Goal: Information Seeking & Learning: Learn about a topic

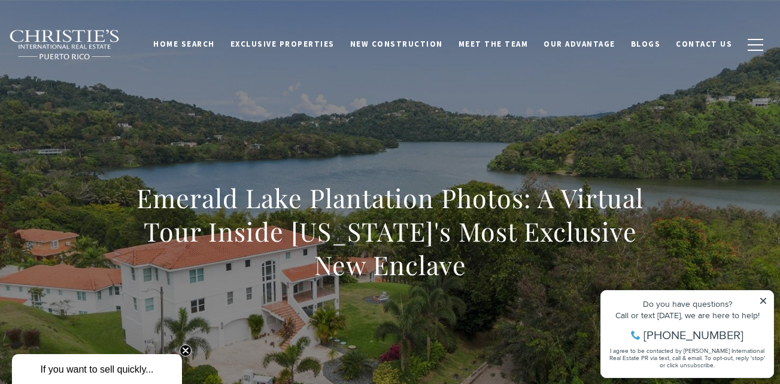
click at [764, 300] on icon at bounding box center [763, 301] width 6 height 6
click at [760, 296] on div "Do you have questions? Call or text [DATE], we are here to help! [PHONE_NUMBER]…" at bounding box center [687, 334] width 172 height 87
click at [762, 297] on icon at bounding box center [763, 301] width 8 height 8
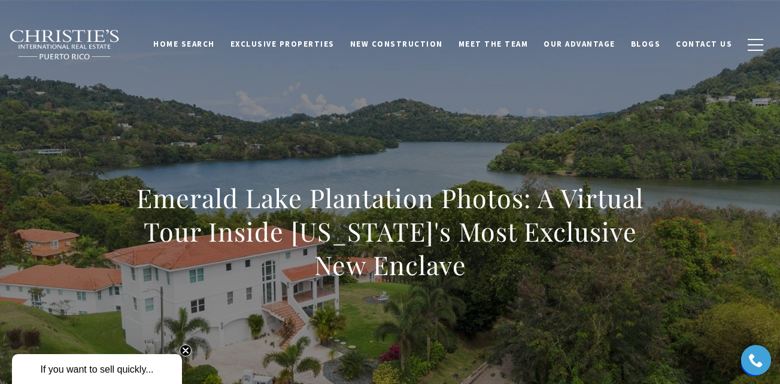
scroll to position [68, 0]
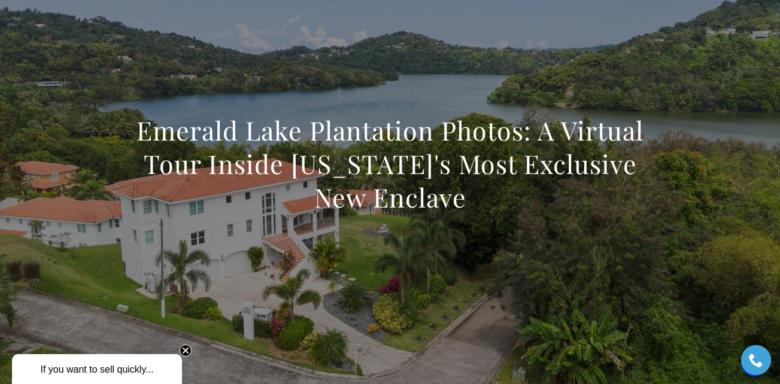
click at [145, 219] on div "Emerald Lake Plantation Photos: A Virtual Tour Inside [US_STATE]'s Most Exclusi…" at bounding box center [390, 172] width 528 height 116
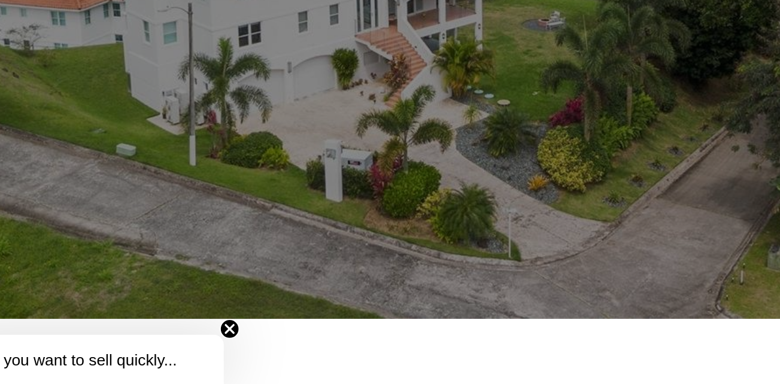
scroll to position [134, 0]
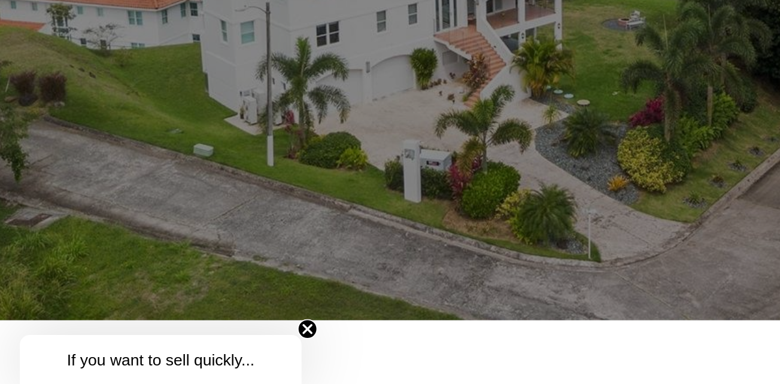
click at [186, 349] on circle "Close teaser" at bounding box center [185, 350] width 11 height 11
